Goal: Task Accomplishment & Management: Manage account settings

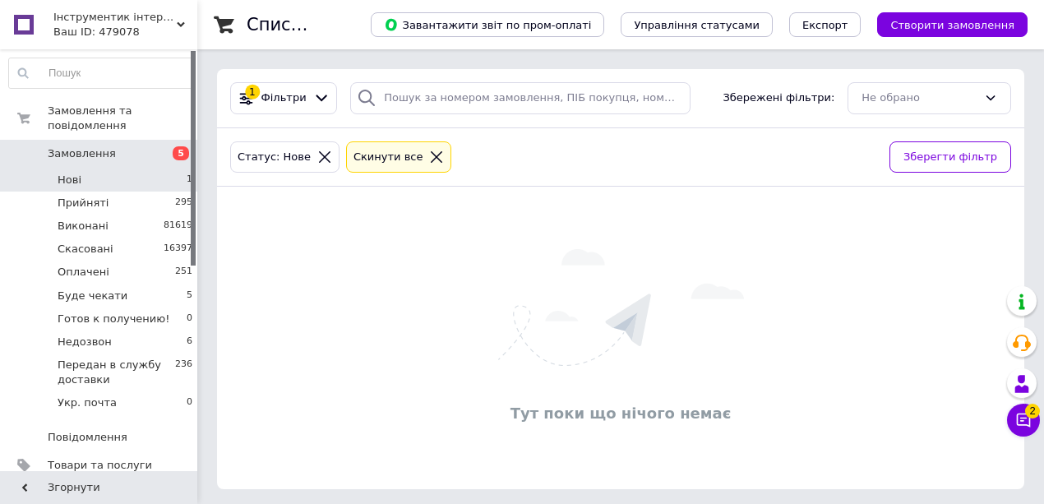
click at [151, 169] on li "Нові 1" at bounding box center [101, 180] width 202 height 23
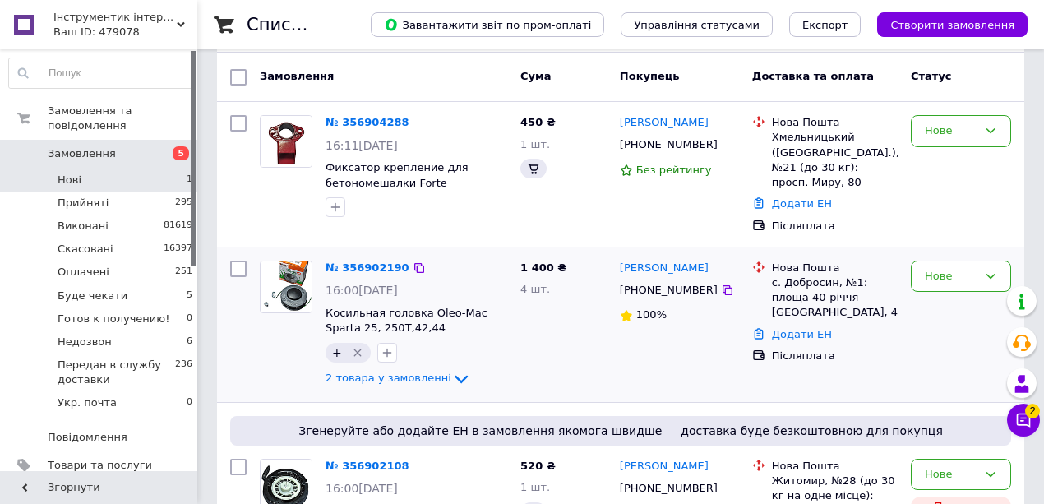
scroll to position [164, 0]
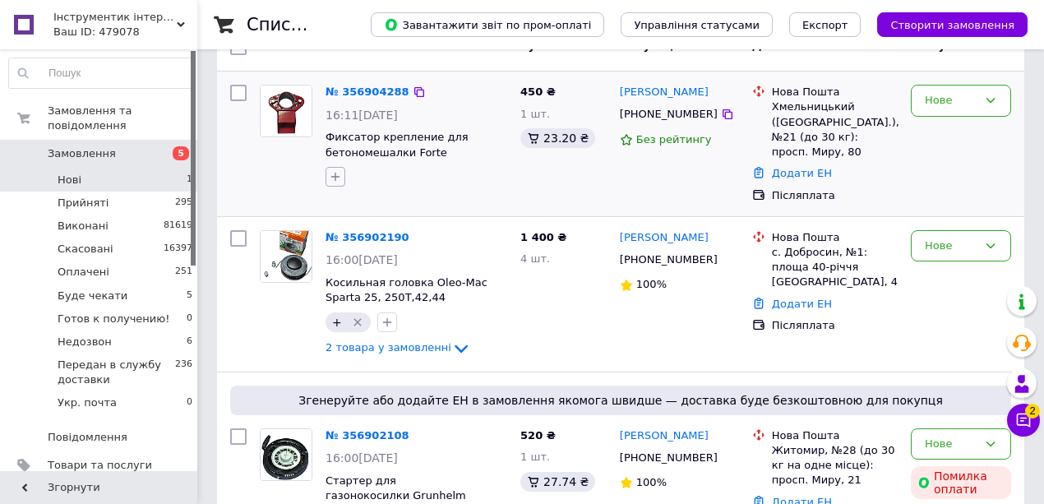
click at [340, 178] on icon "button" at bounding box center [335, 176] width 13 height 13
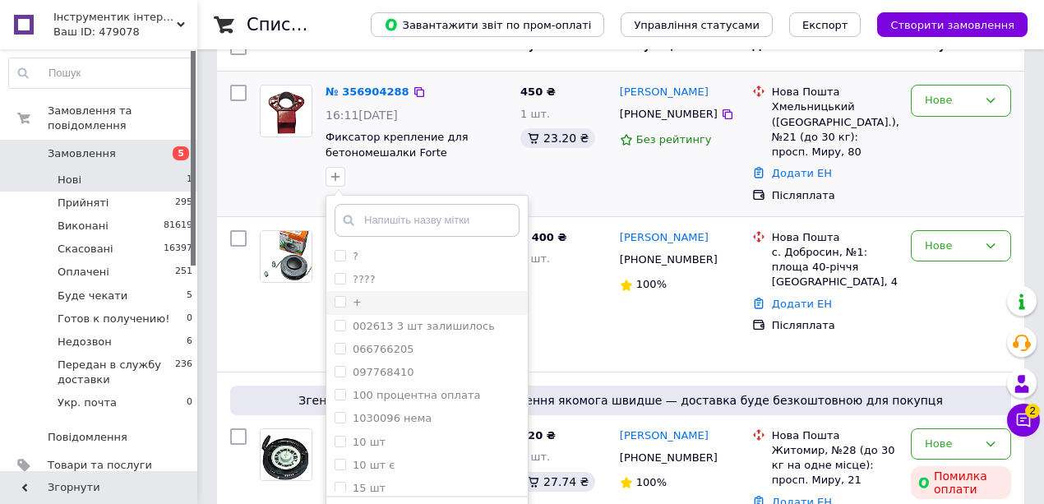
click at [338, 296] on input "+" at bounding box center [340, 301] width 11 height 11
checkbox input "true"
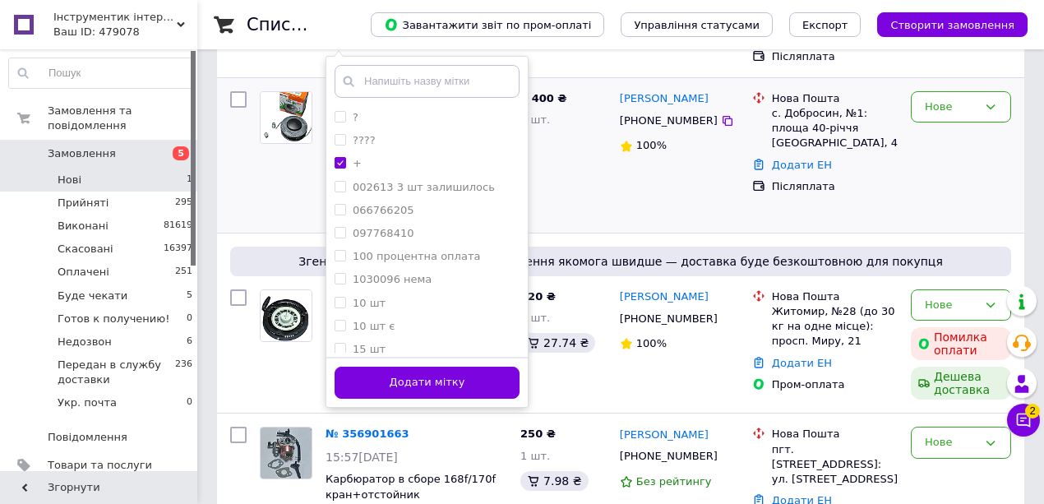
scroll to position [438, 0]
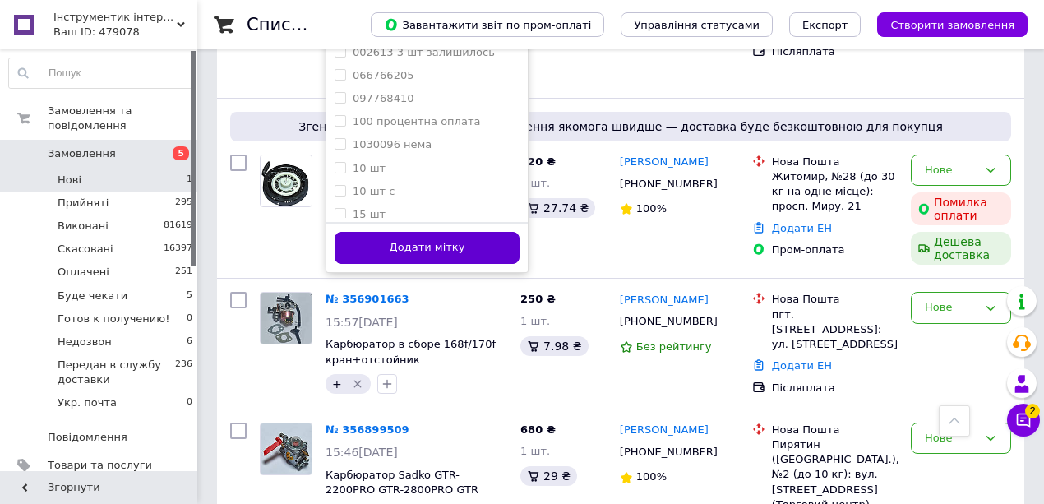
click at [394, 258] on button "Додати мітку" at bounding box center [427, 248] width 185 height 32
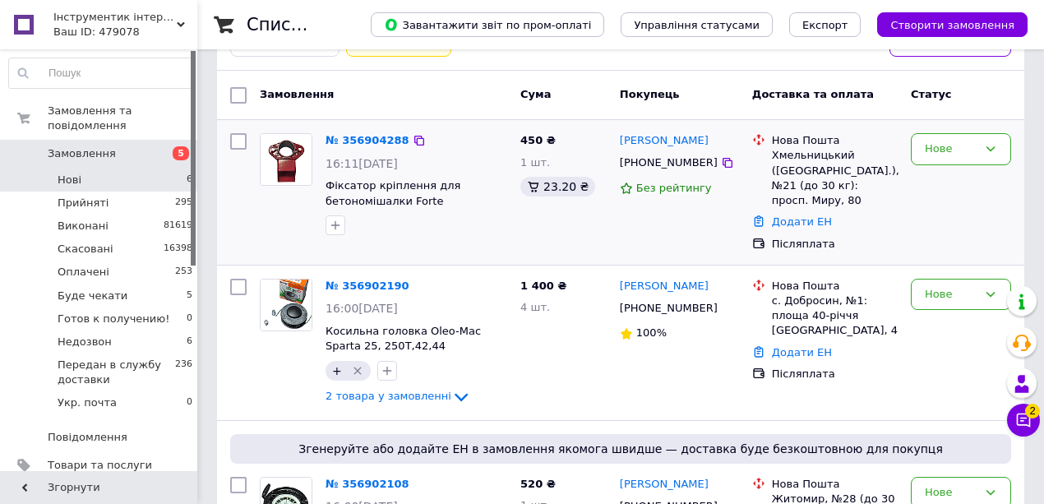
scroll to position [164, 0]
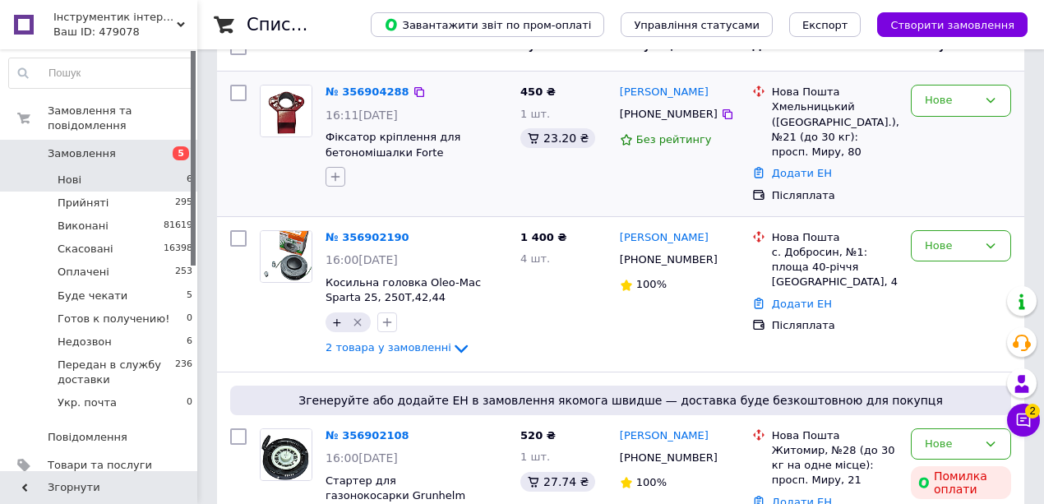
click at [337, 170] on icon "button" at bounding box center [335, 176] width 13 height 13
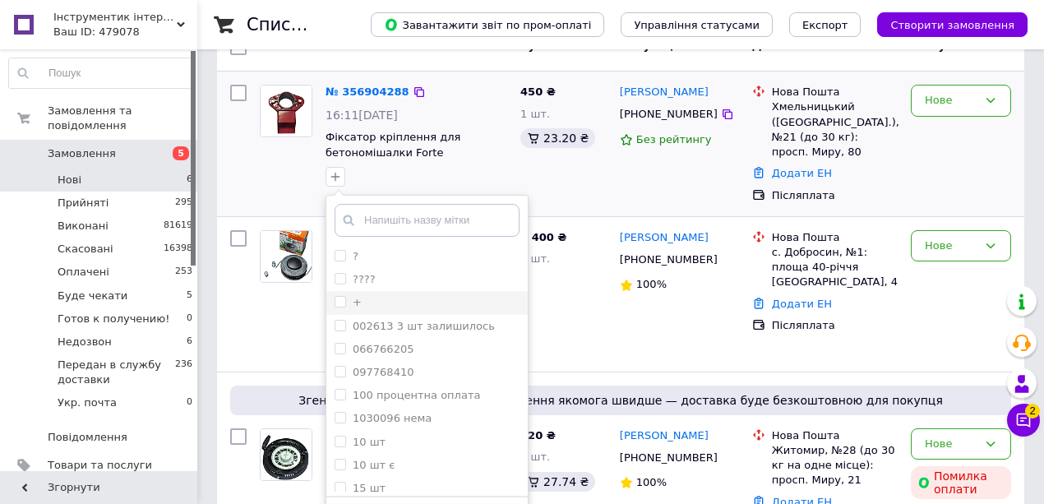
click at [337, 311] on li "+" at bounding box center [426, 302] width 201 height 23
checkbox input "true"
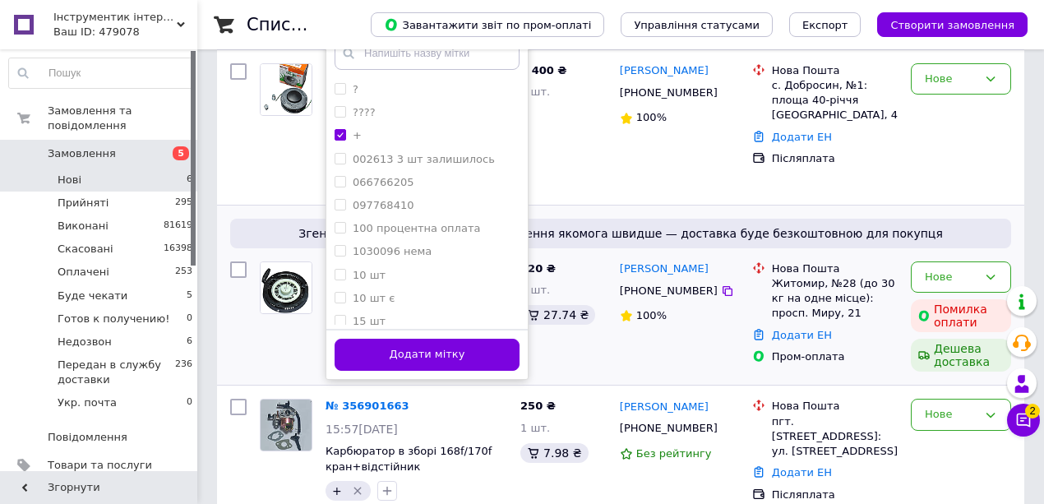
scroll to position [438, 0]
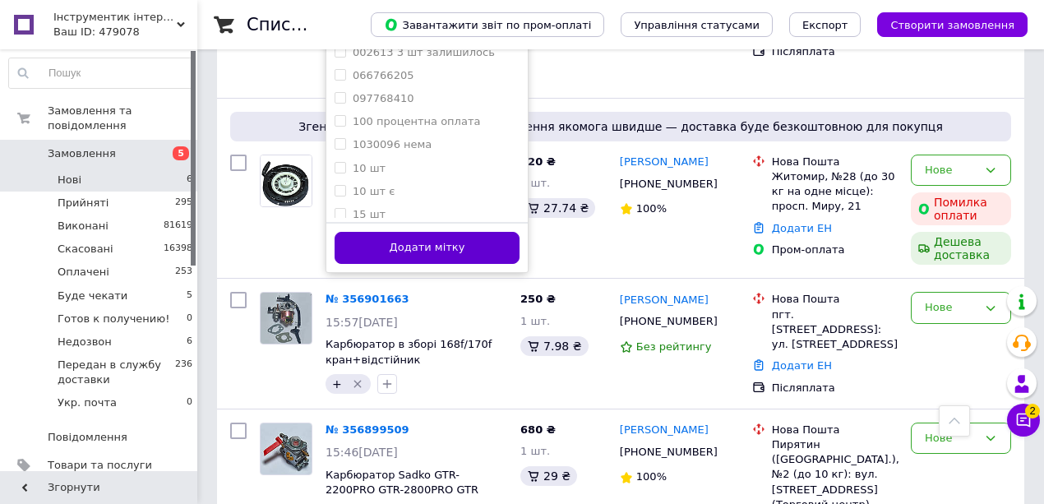
click at [481, 238] on button "Додати мітку" at bounding box center [427, 248] width 185 height 32
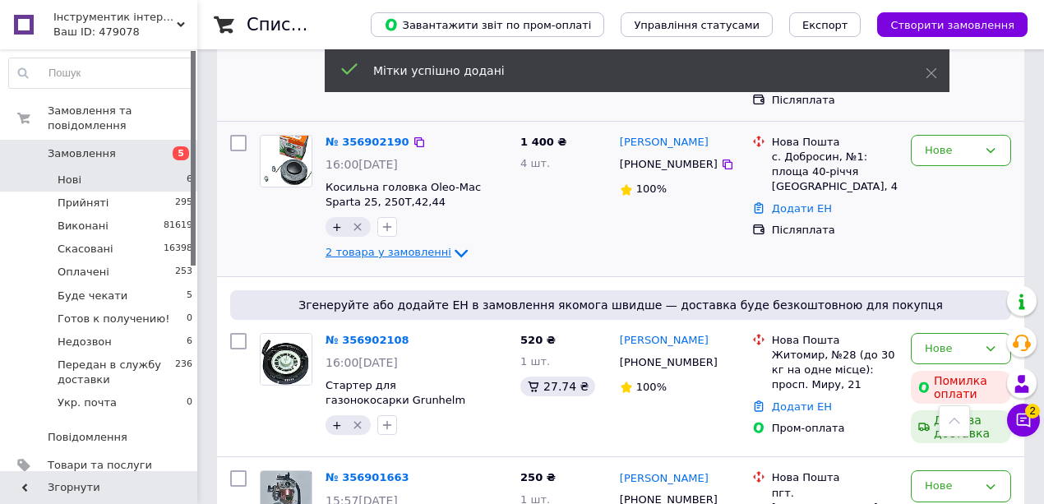
scroll to position [229, 0]
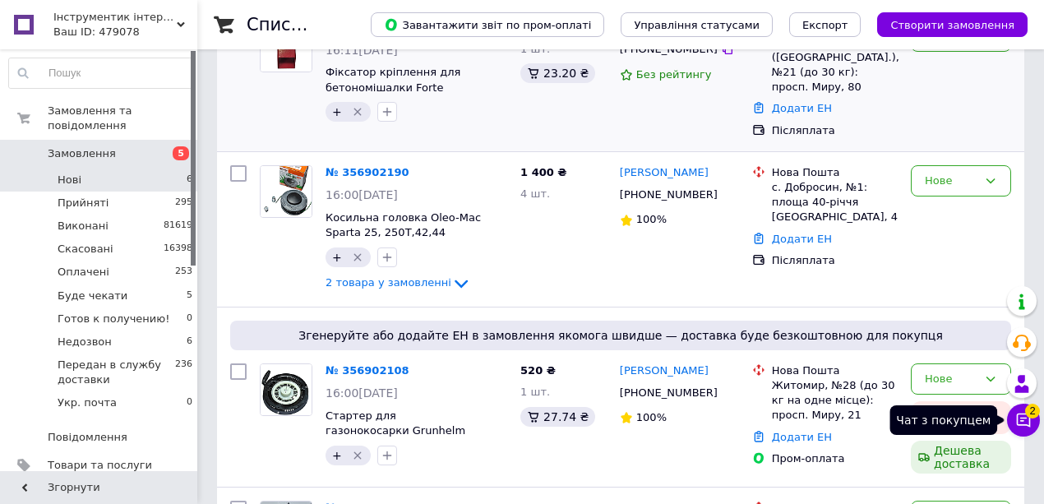
click at [1010, 411] on button "Чат з покупцем 2" at bounding box center [1023, 420] width 33 height 33
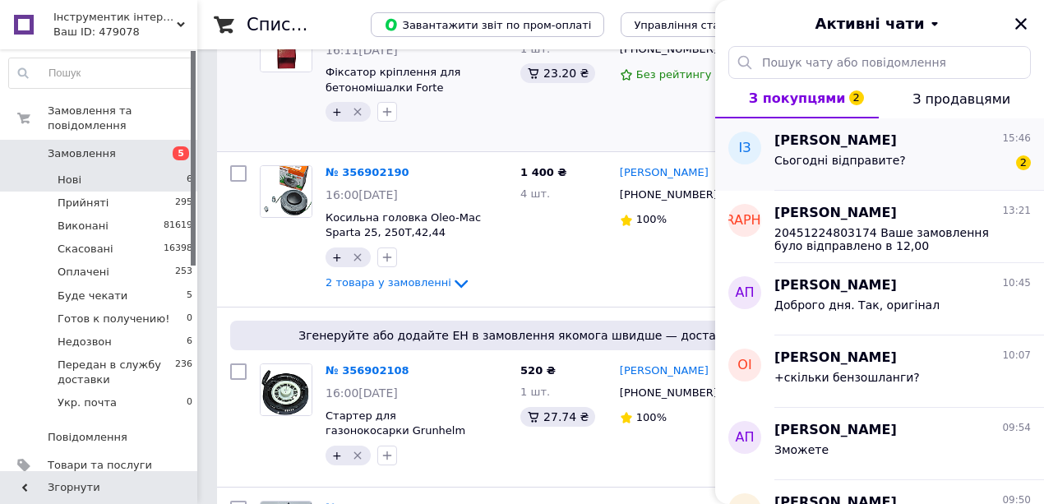
click at [843, 160] on span "Сьогодні відправите?" at bounding box center [841, 160] width 132 height 13
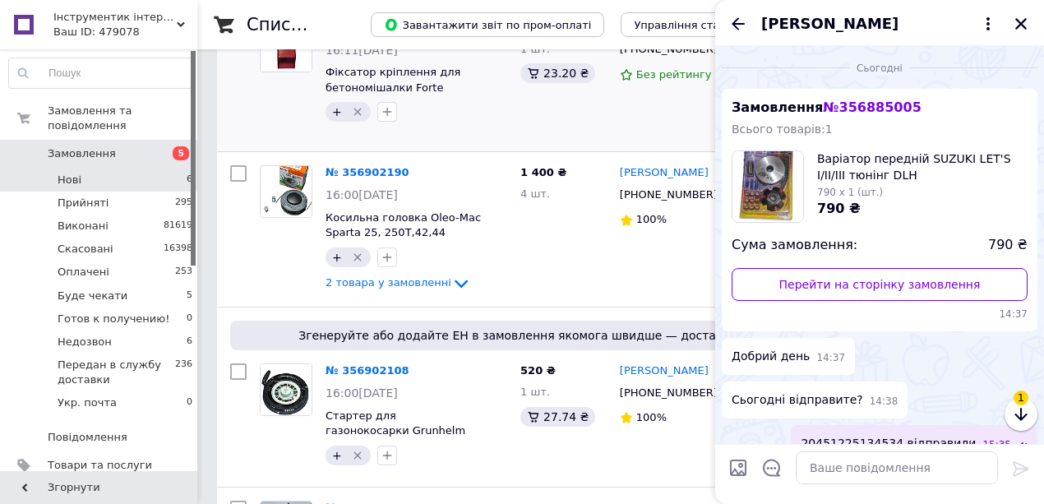
scroll to position [141, 0]
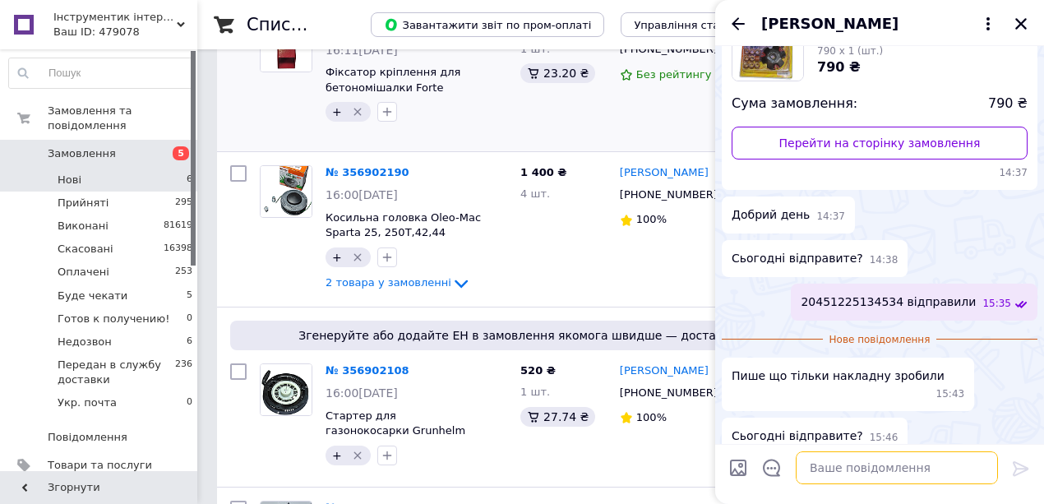
click at [865, 461] on textarea at bounding box center [897, 467] width 202 height 33
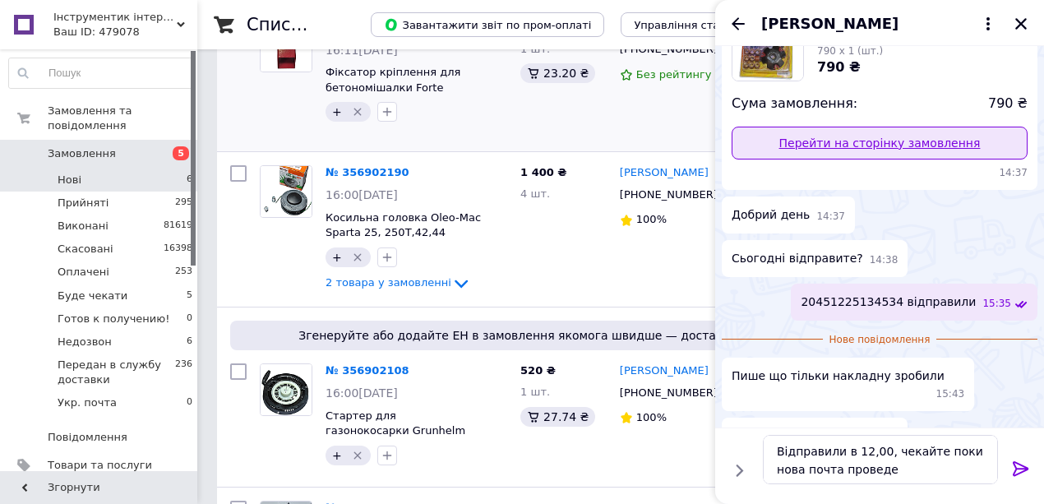
click at [879, 130] on link "Перейти на сторінку замовлення" at bounding box center [880, 143] width 296 height 33
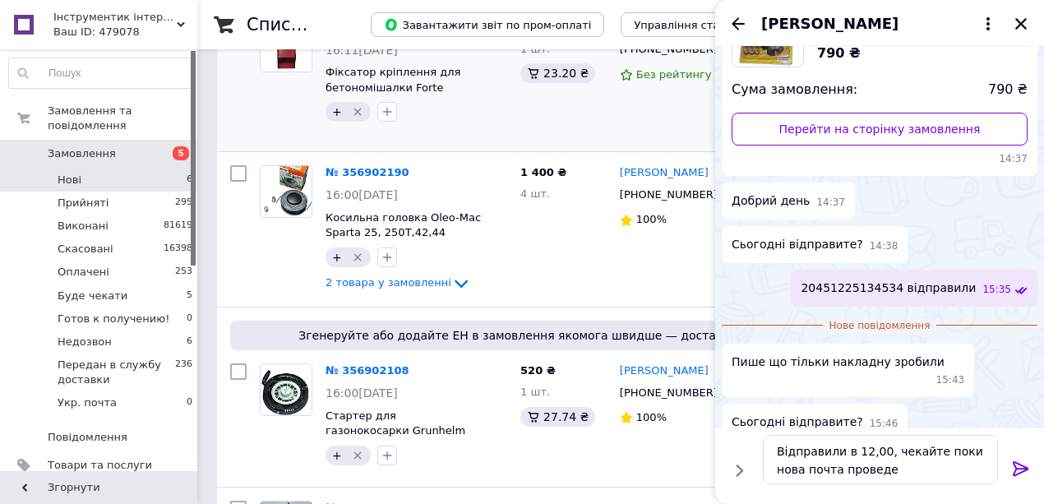
scroll to position [158, 0]
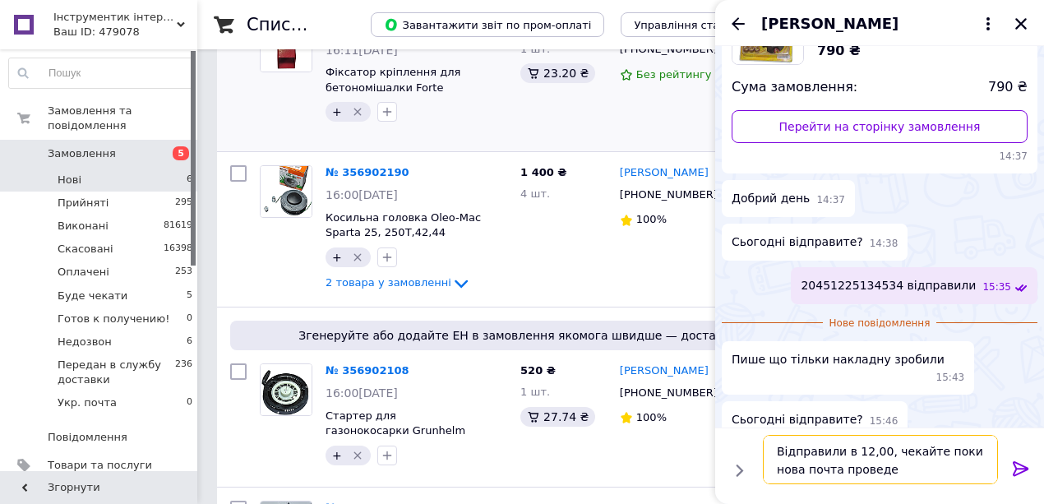
drag, startPoint x: 877, startPoint y: 447, endPoint x: 852, endPoint y: 446, distance: 24.7
click at [852, 446] on textarea "Відправили в 12,00, чекайте поки нова почта проведе" at bounding box center [880, 459] width 235 height 49
type textarea "Відправили в 15,30, чекайте поки нова почта проведе"
click at [1020, 469] on icon at bounding box center [1021, 468] width 16 height 15
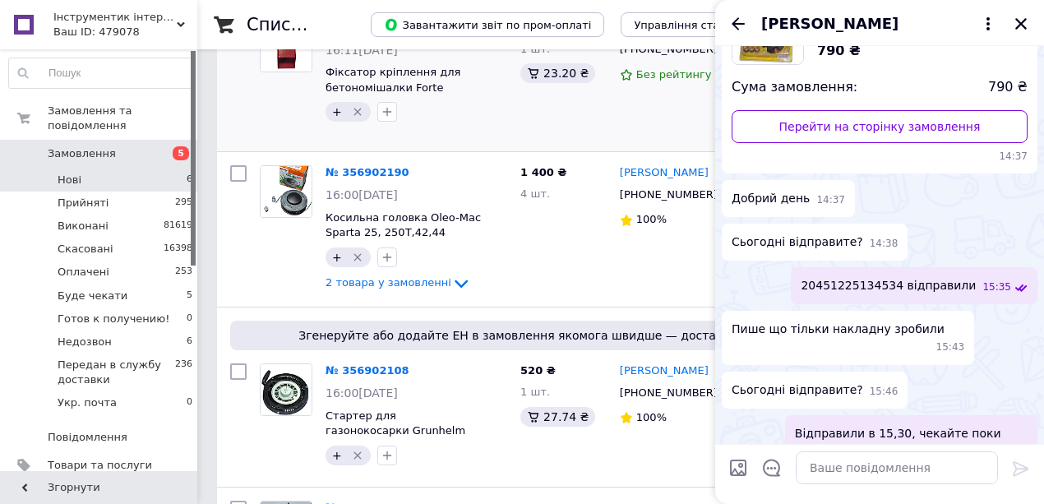
scroll to position [188, 0]
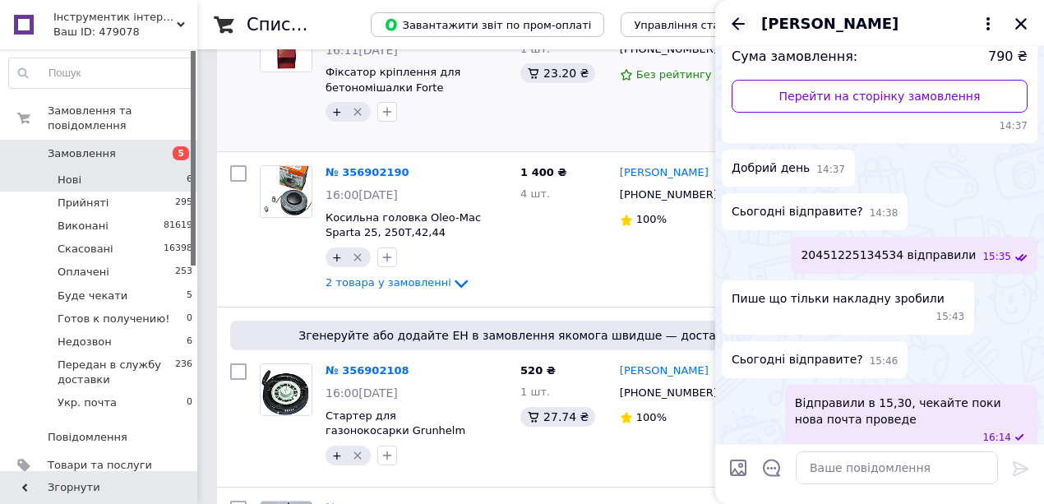
click at [745, 21] on icon "Назад" at bounding box center [739, 24] width 20 height 20
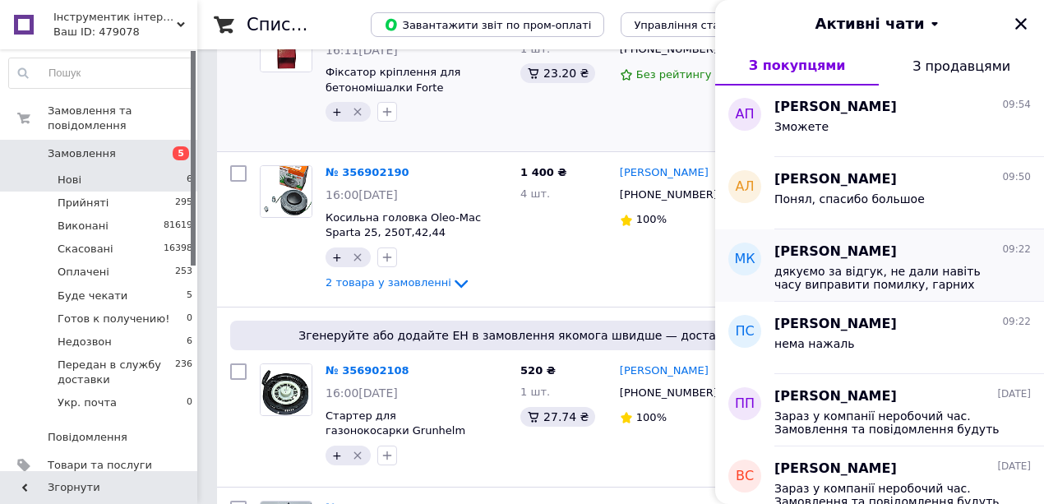
scroll to position [0, 0]
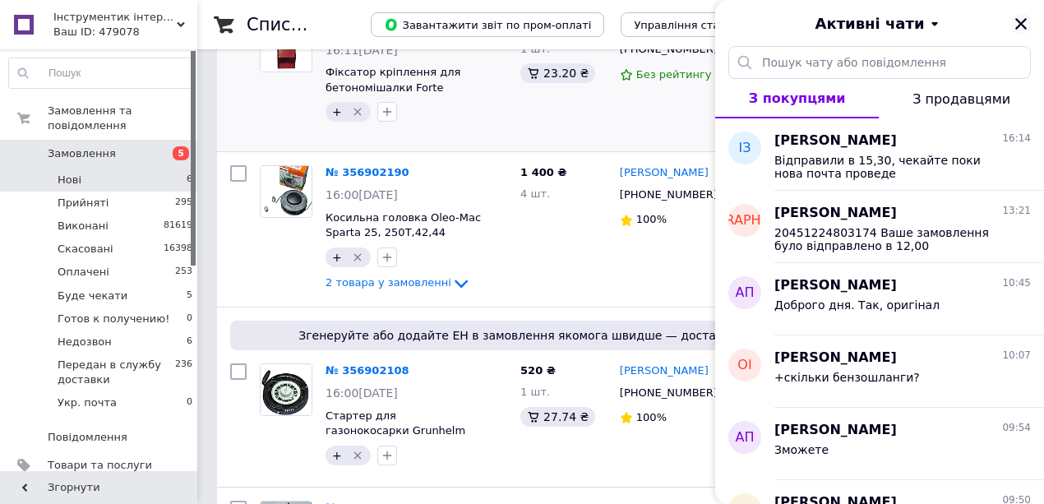
click at [1021, 23] on icon "Закрити" at bounding box center [1022, 24] width 12 height 12
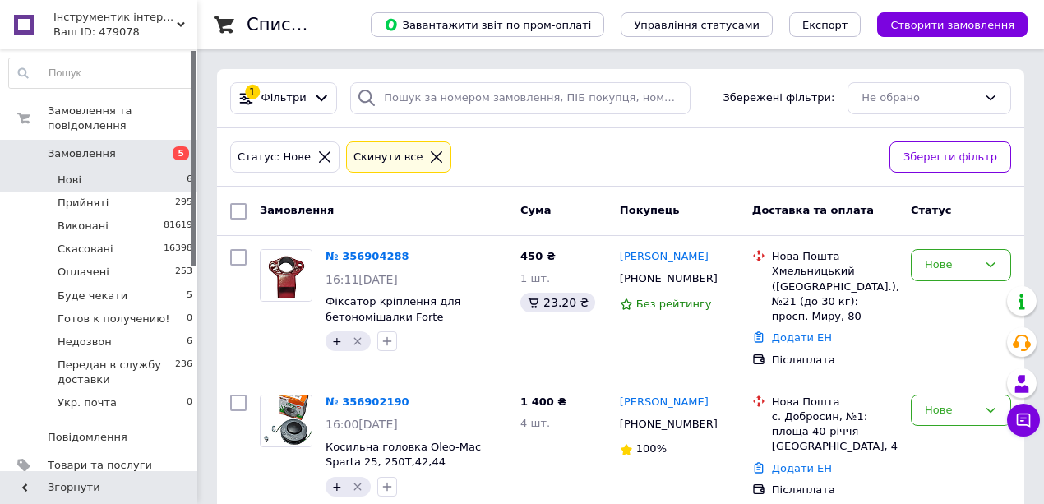
click at [93, 169] on li "Нові 6" at bounding box center [101, 180] width 202 height 23
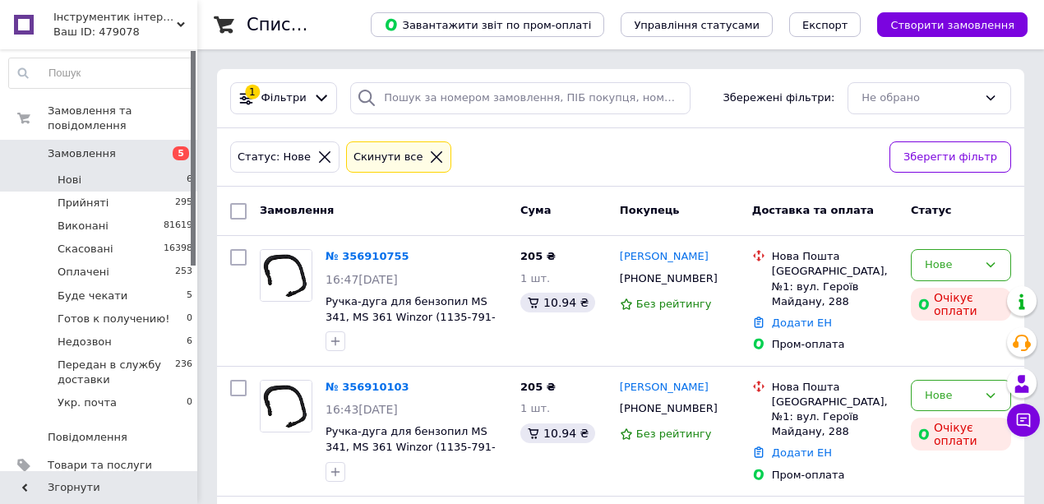
click at [86, 169] on li "Нові 6" at bounding box center [101, 180] width 202 height 23
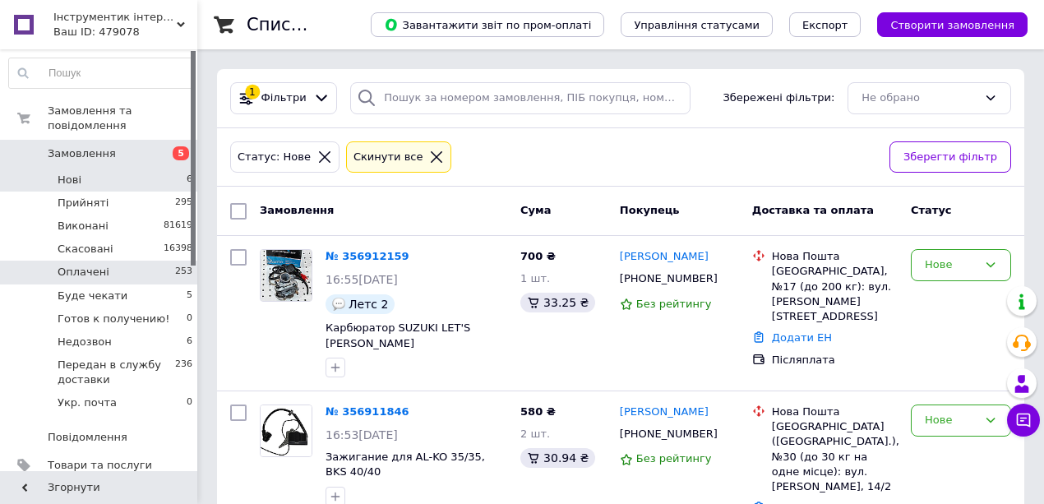
click at [107, 261] on li "Оплачені 253" at bounding box center [101, 272] width 202 height 23
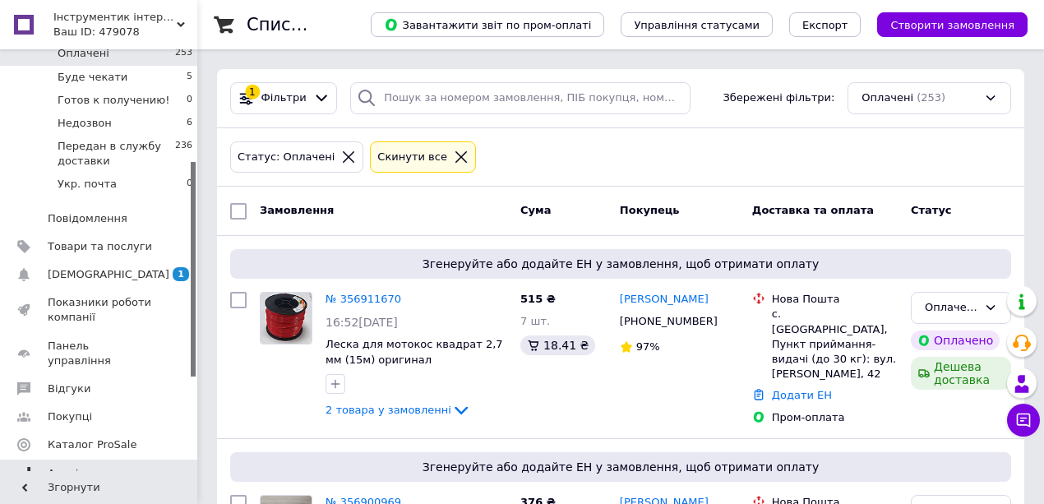
click at [90, 267] on span "[DEMOGRAPHIC_DATA]" at bounding box center [109, 274] width 122 height 15
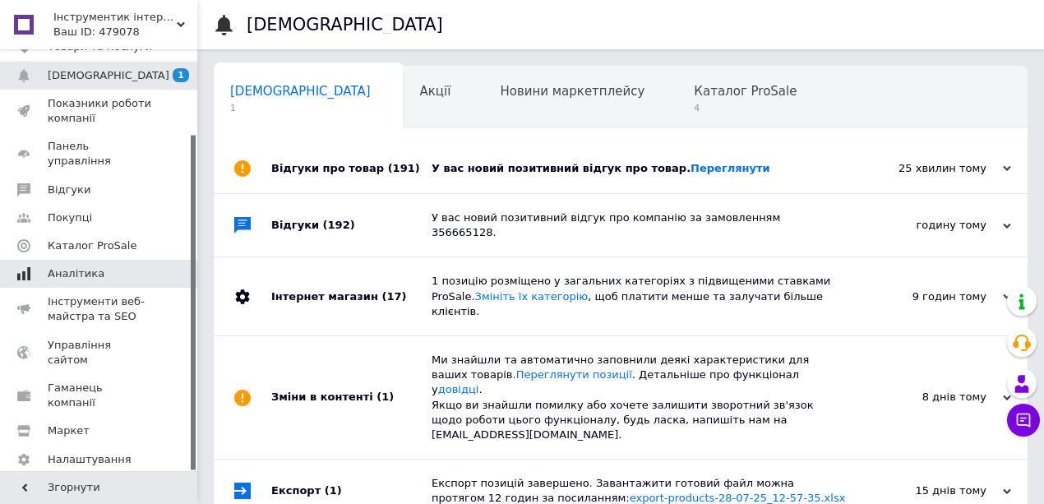
scroll to position [0, 1]
click at [509, 164] on div "У вас новий позитивний відгук про товар. Переглянути" at bounding box center [639, 168] width 415 height 15
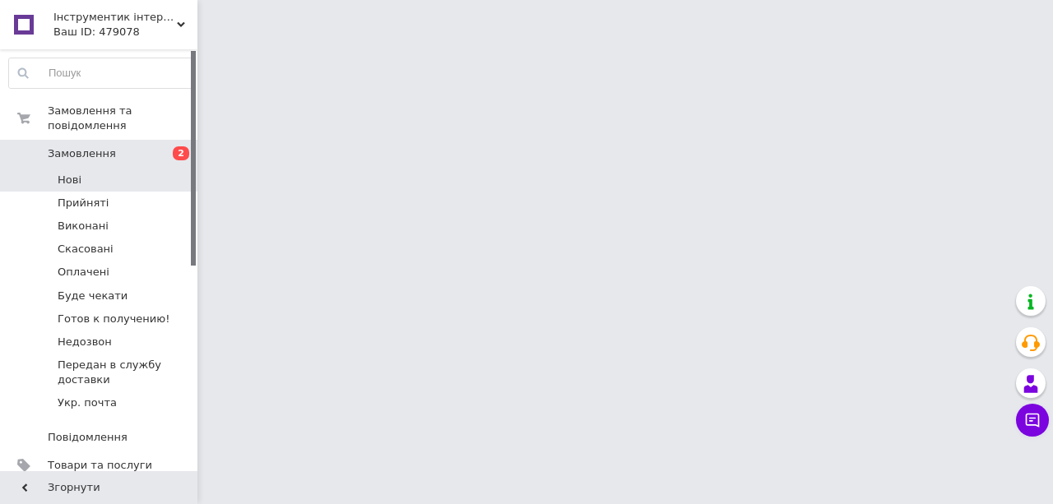
click at [81, 169] on li "Нові" at bounding box center [101, 180] width 202 height 23
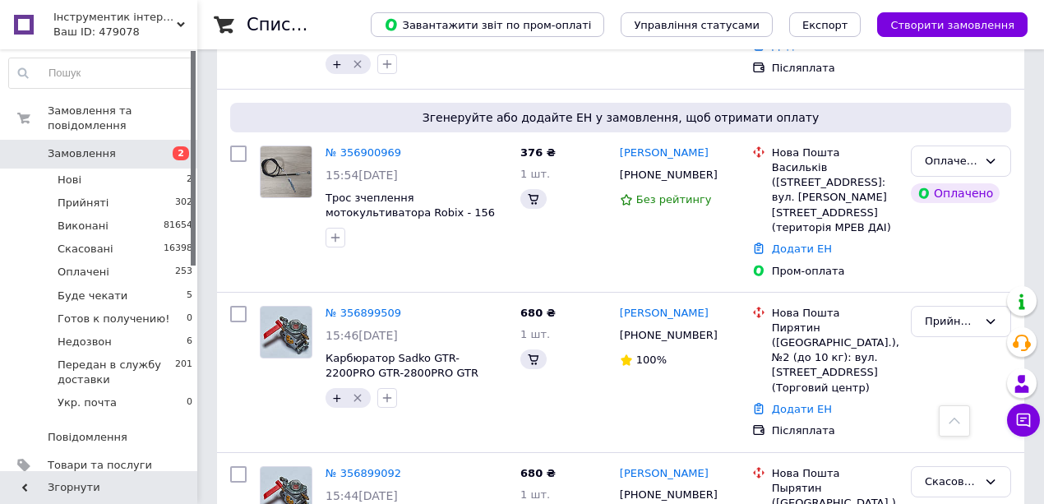
scroll to position [1261, 0]
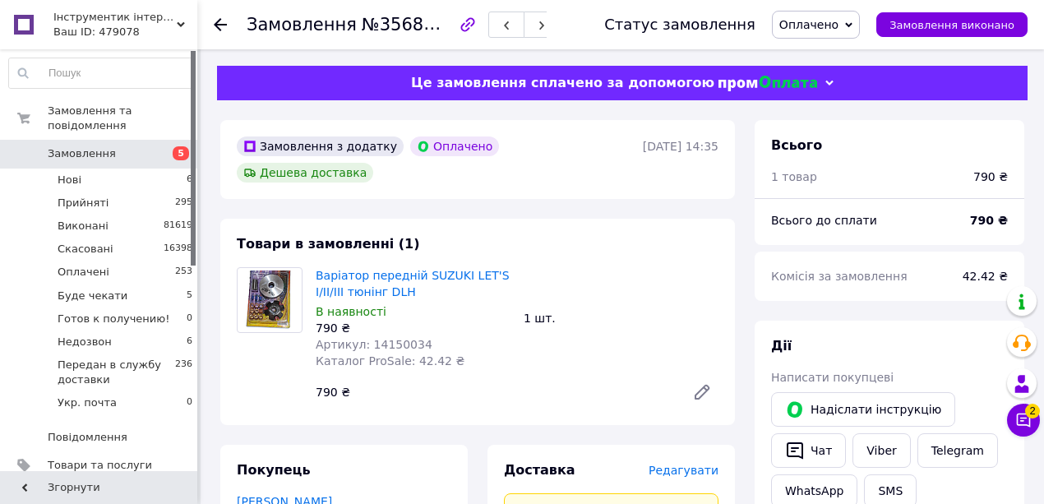
click at [81, 146] on span "Замовлення" at bounding box center [82, 153] width 68 height 15
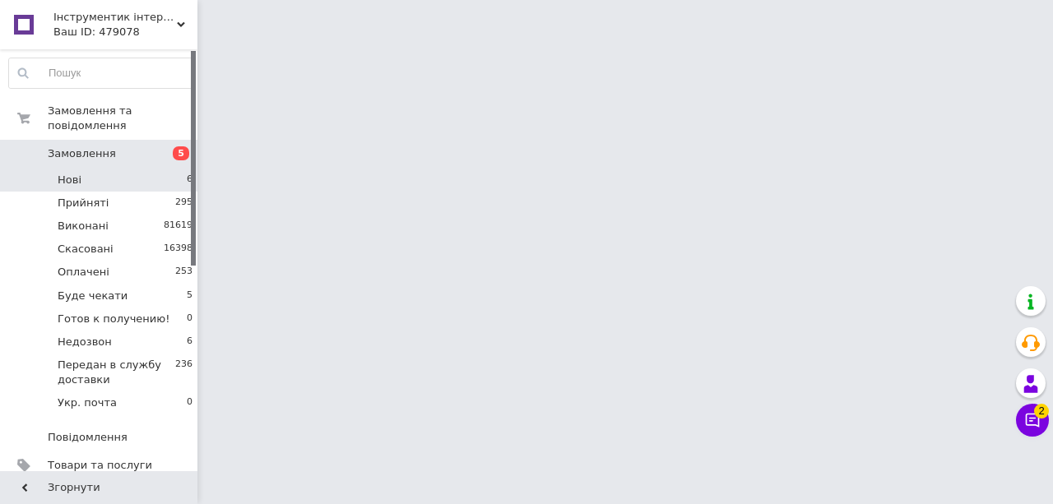
click at [125, 169] on li "Нові 6" at bounding box center [101, 180] width 202 height 23
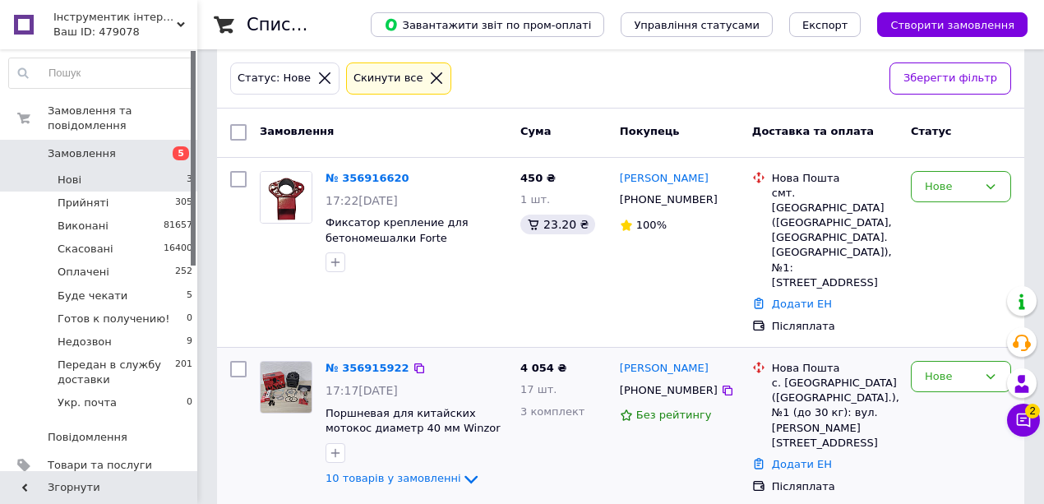
scroll to position [211, 0]
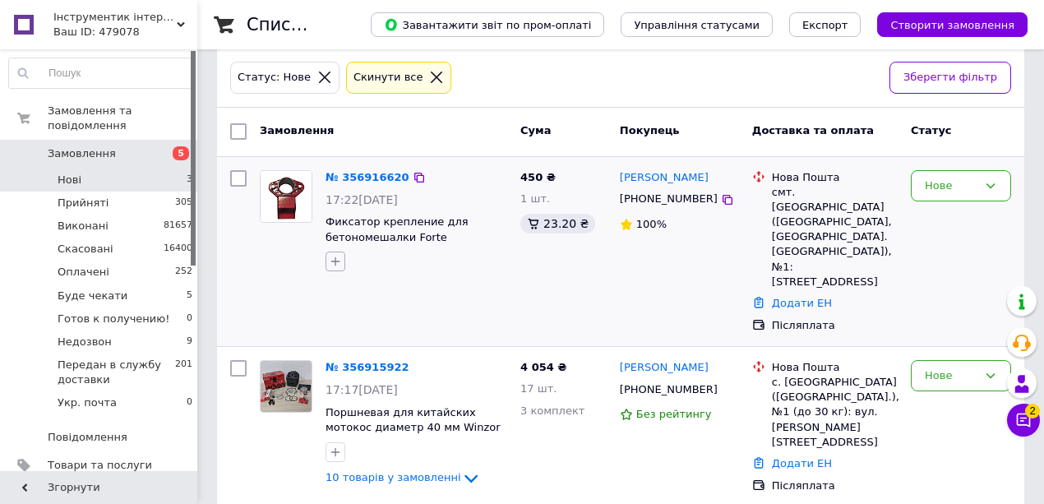
click at [334, 258] on icon "button" at bounding box center [335, 261] width 13 height 13
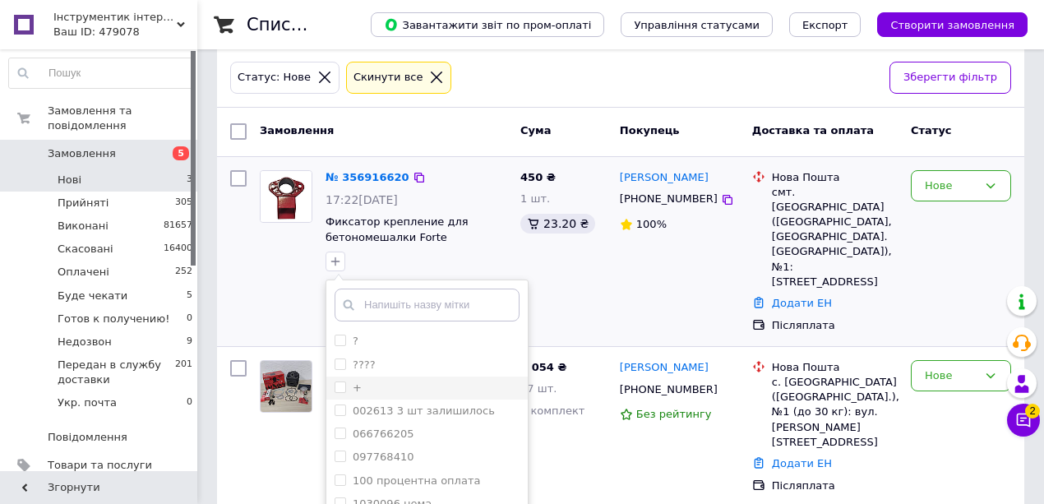
click at [336, 386] on input "+" at bounding box center [340, 387] width 11 height 11
checkbox input "true"
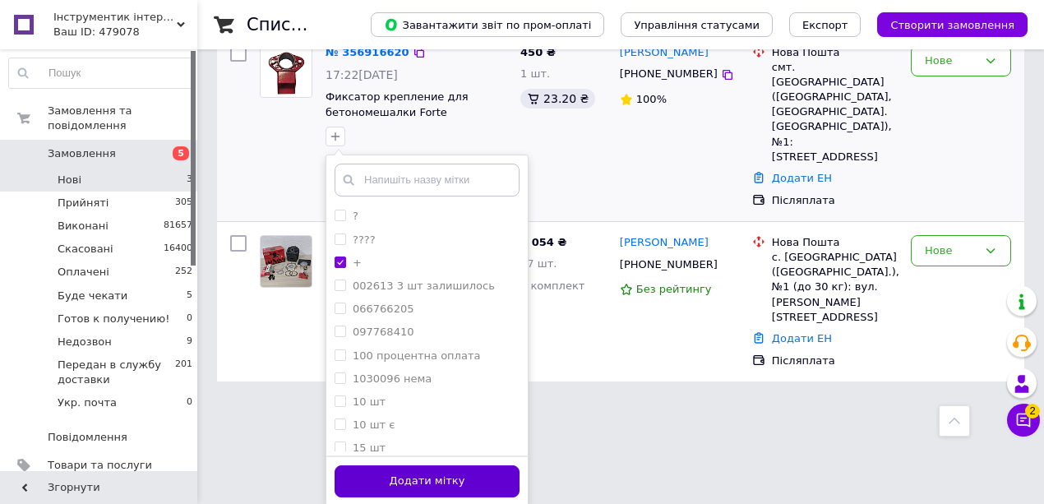
click at [464, 490] on button "Додати мітку" at bounding box center [427, 481] width 185 height 32
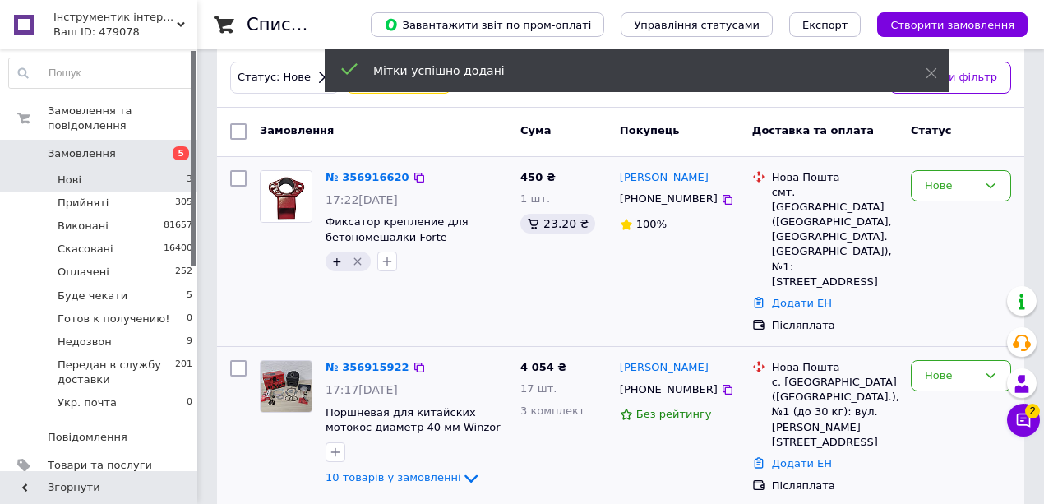
click at [379, 361] on link "№ 356915922" at bounding box center [368, 367] width 84 height 12
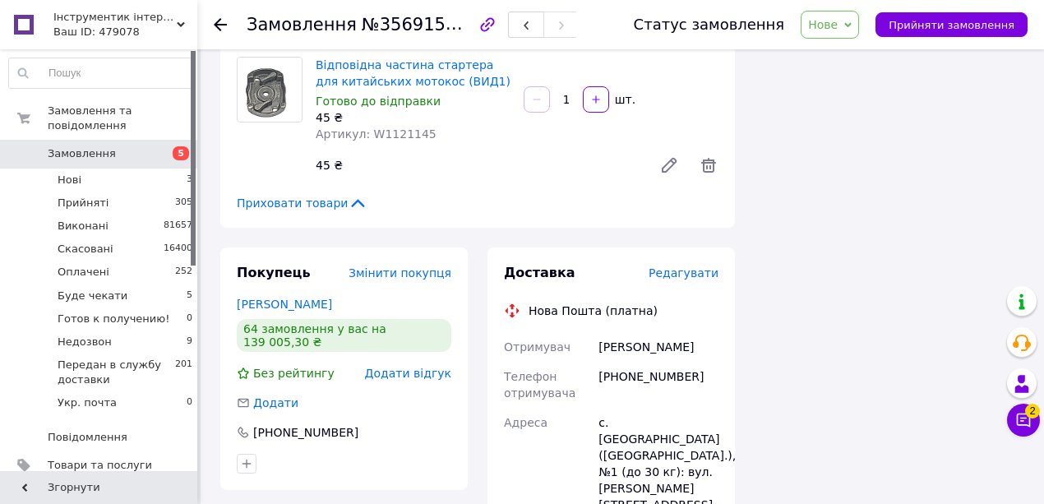
scroll to position [1425, 0]
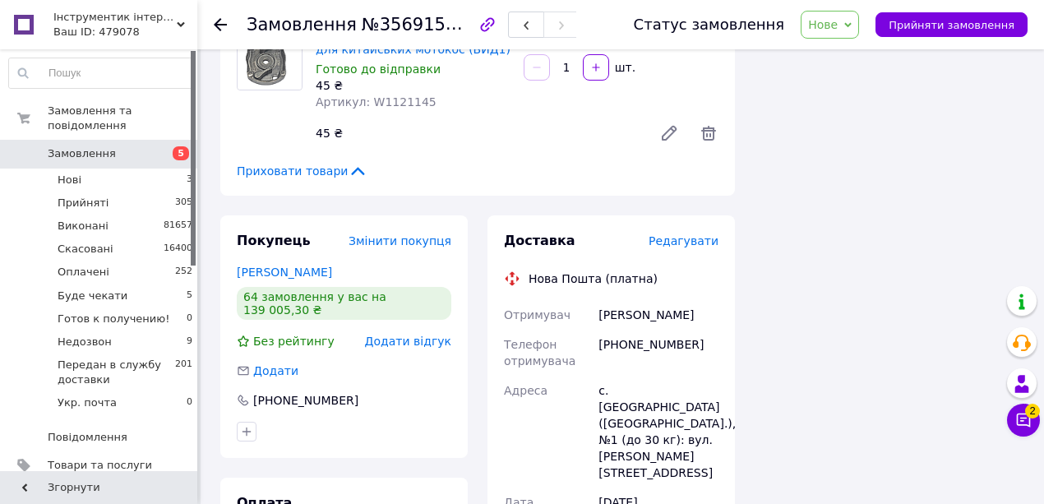
click at [838, 26] on span "Нове" at bounding box center [823, 24] width 30 height 13
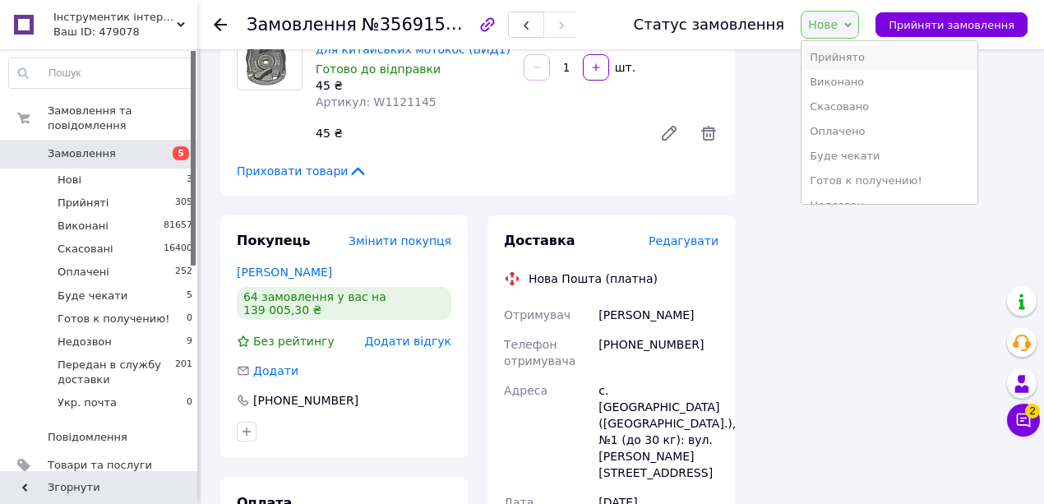
click at [842, 57] on li "Прийнято" at bounding box center [890, 57] width 176 height 25
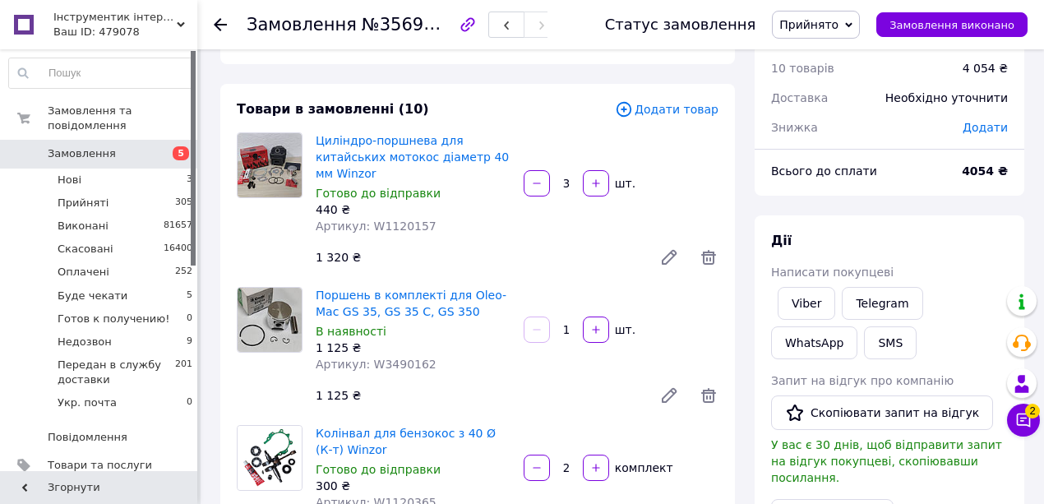
scroll to position [54, 0]
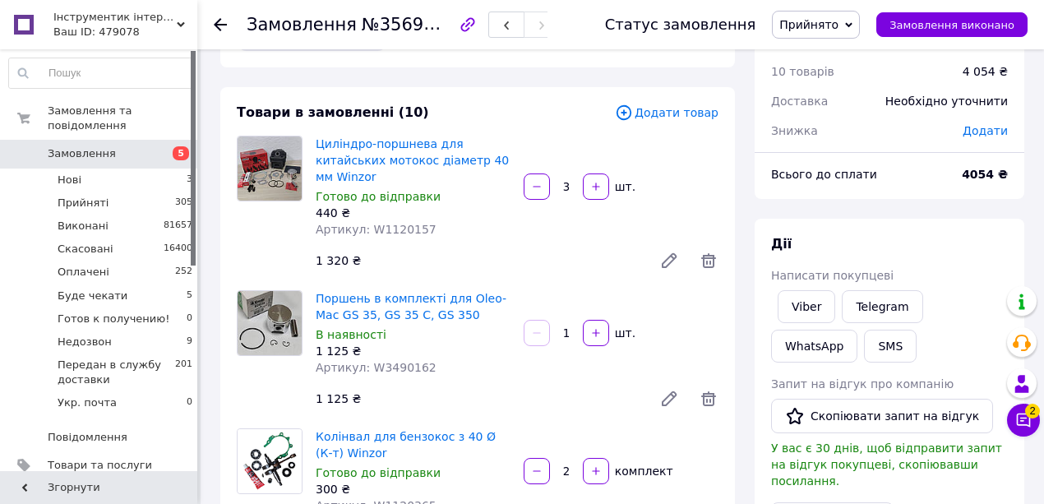
click at [798, 133] on span "Знижка" at bounding box center [794, 130] width 47 height 13
click at [984, 129] on span "Додати" at bounding box center [985, 130] width 45 height 13
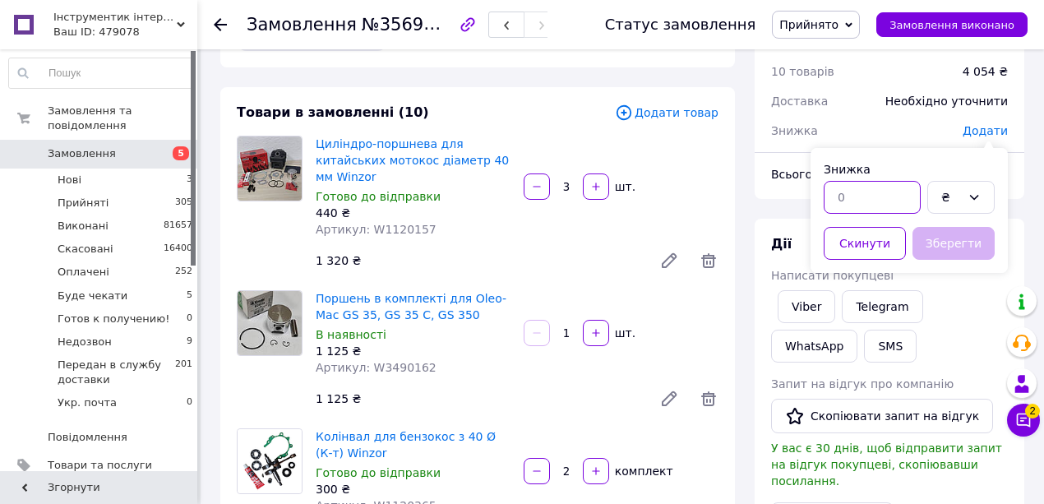
click at [855, 204] on input "text" at bounding box center [872, 197] width 97 height 33
type input "5"
click at [947, 194] on div "₴" at bounding box center [952, 197] width 20 height 18
click at [947, 257] on li "%" at bounding box center [961, 263] width 66 height 31
click at [938, 247] on button "Зберегти" at bounding box center [954, 243] width 82 height 33
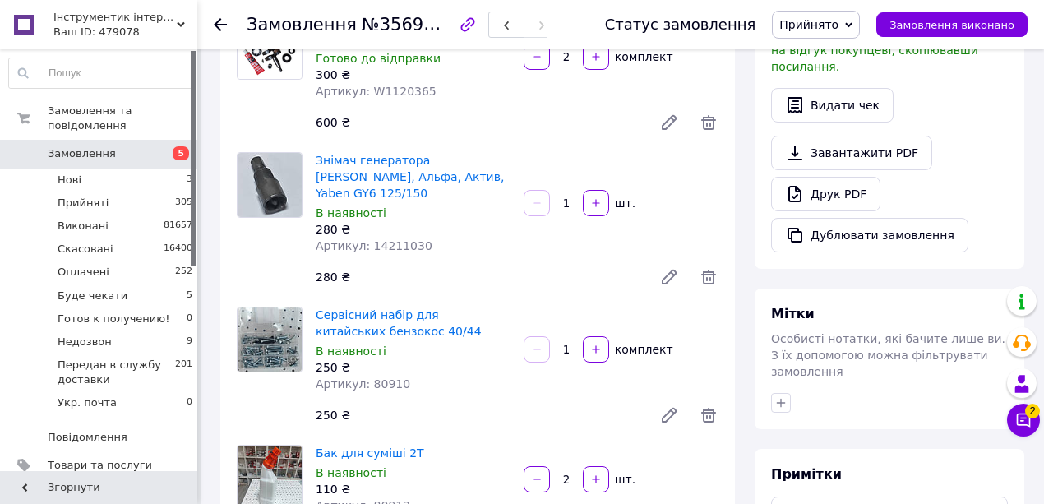
scroll to position [329, 0]
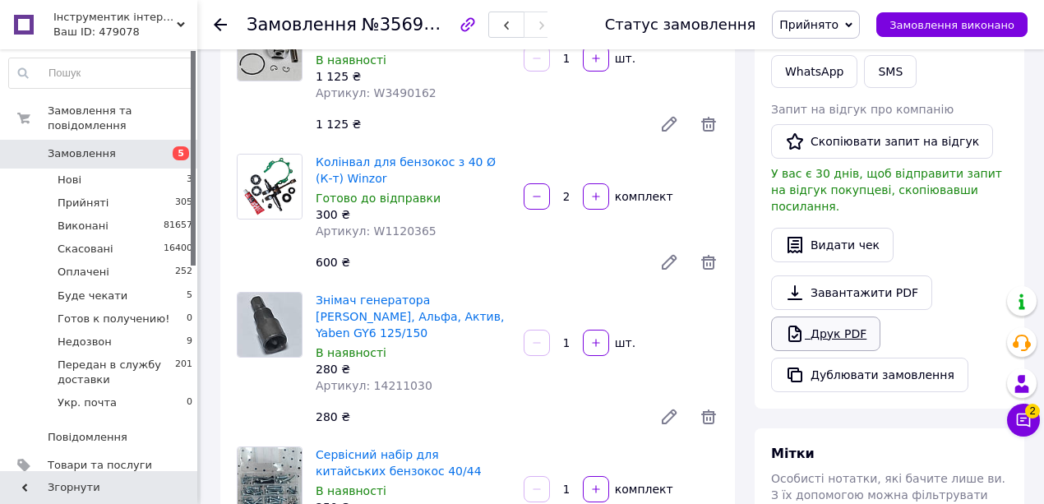
click at [822, 317] on link "Друк PDF" at bounding box center [825, 334] width 109 height 35
click at [160, 169] on li "Нові 3" at bounding box center [101, 180] width 202 height 23
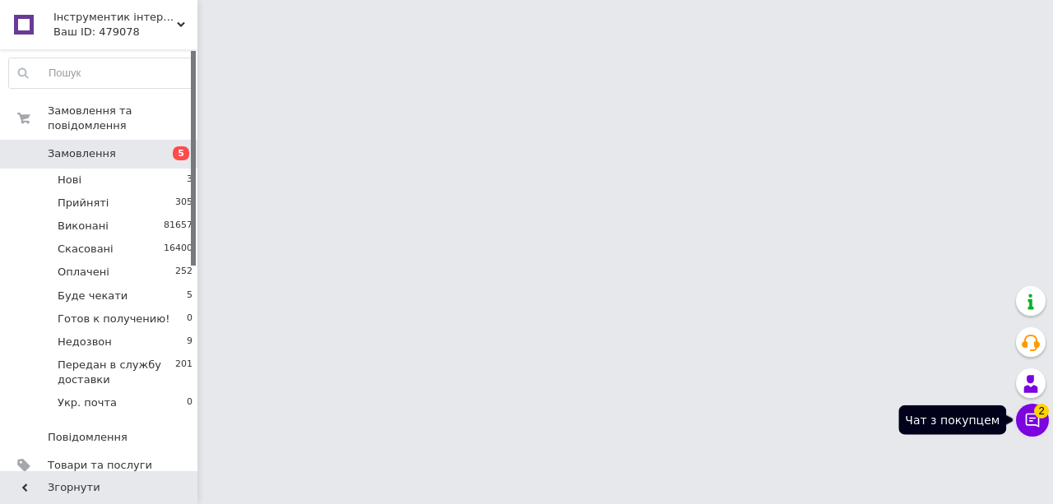
click at [1027, 424] on icon at bounding box center [1032, 421] width 14 height 14
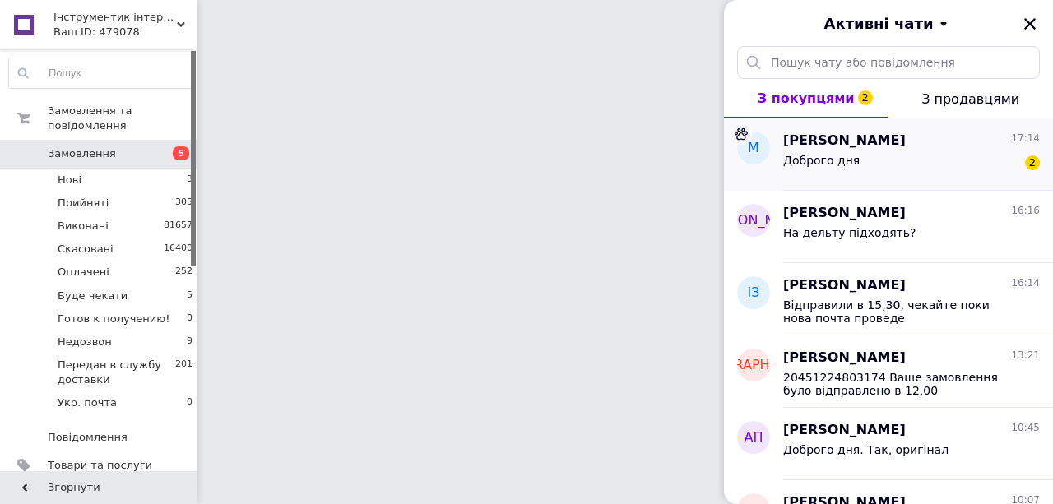
click at [810, 161] on span "Доброго дня" at bounding box center [821, 160] width 76 height 13
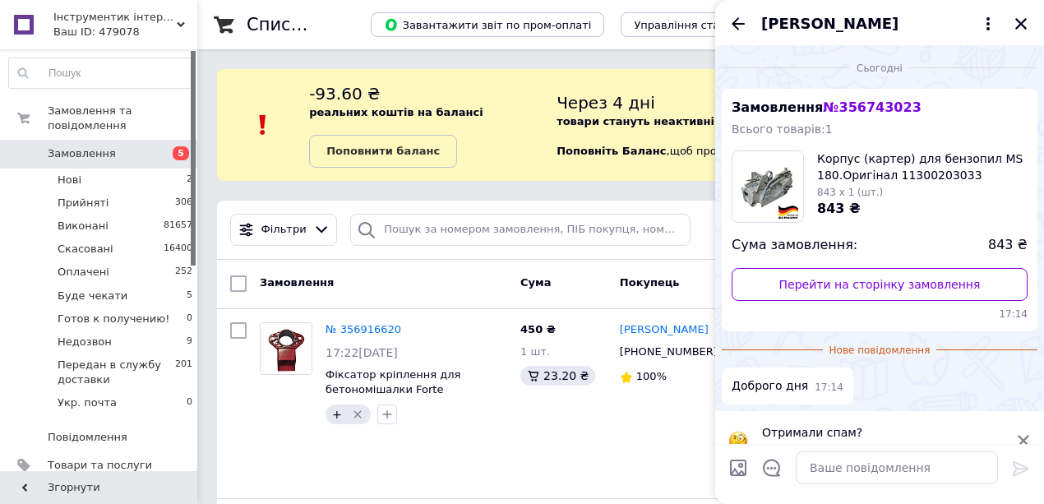
scroll to position [28, 0]
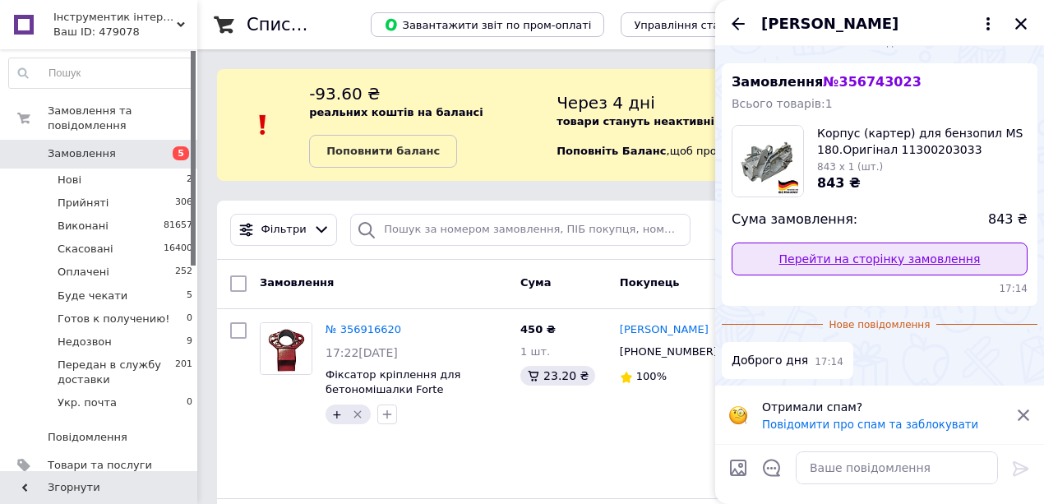
click at [886, 263] on link "Перейти на сторінку замовлення" at bounding box center [880, 259] width 296 height 33
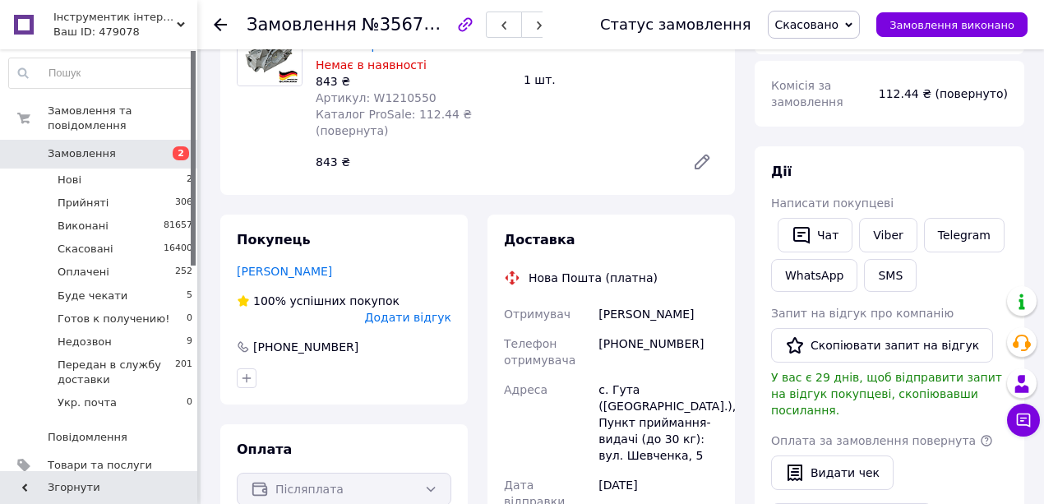
scroll to position [109, 0]
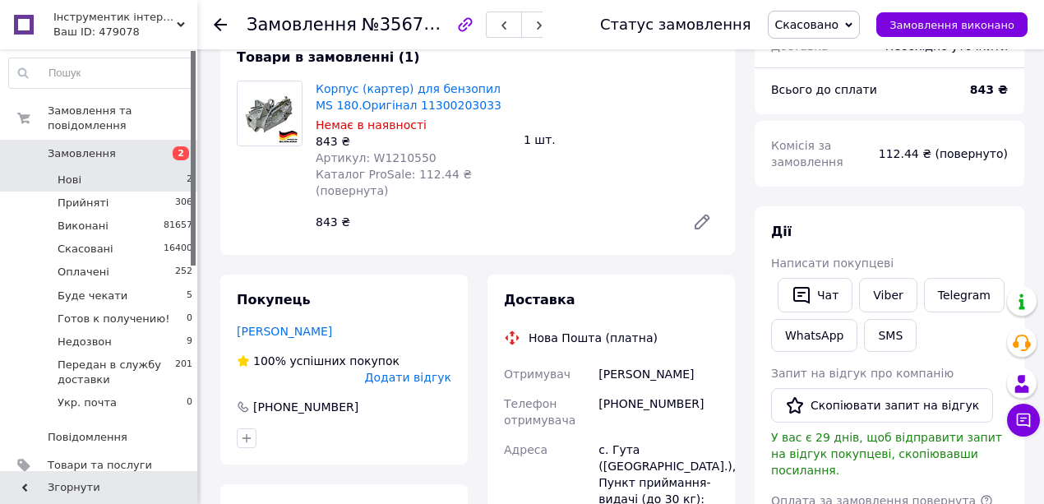
click at [59, 173] on span "Нові" at bounding box center [70, 180] width 24 height 15
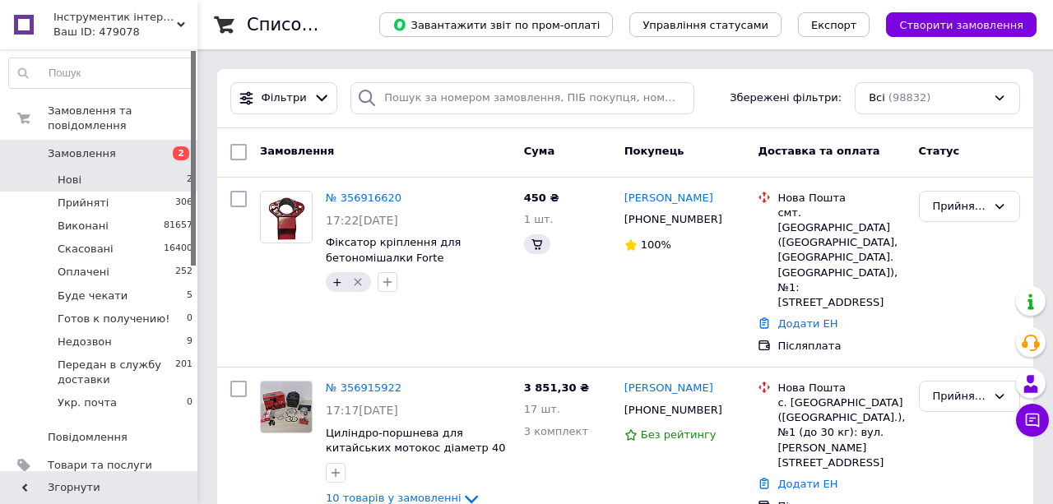
click at [133, 169] on li "Нові 2" at bounding box center [101, 180] width 202 height 23
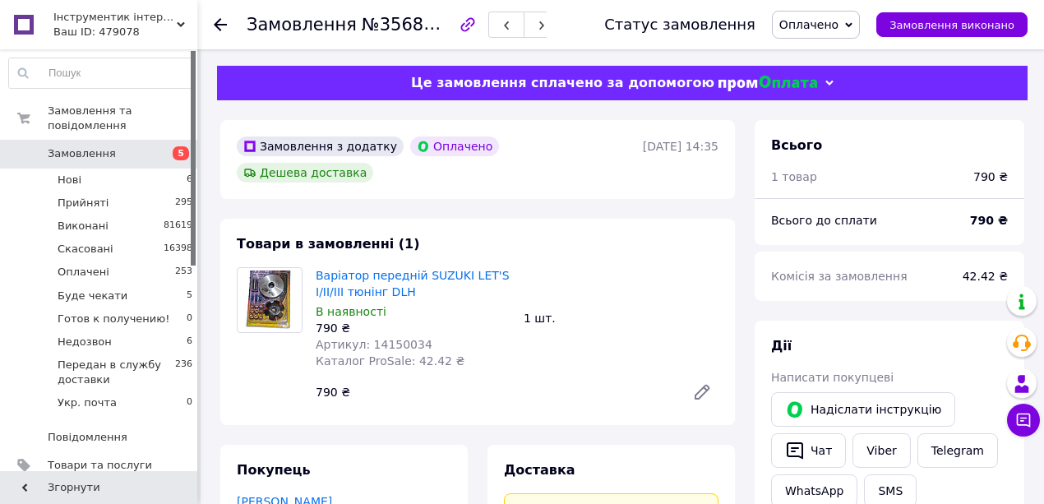
scroll to position [548, 0]
